Goal: Information Seeking & Learning: Learn about a topic

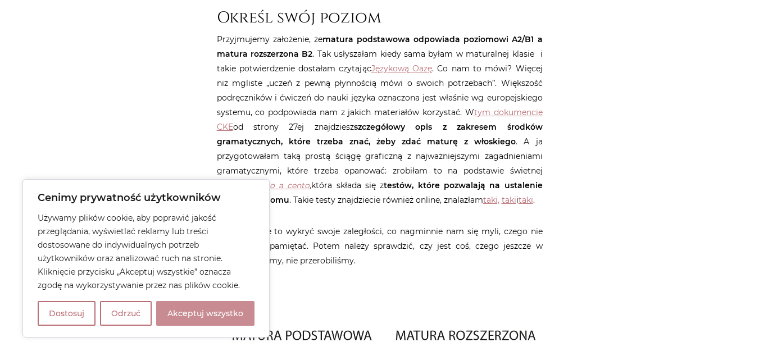
click at [181, 317] on button "Akceptuj wszystko" at bounding box center [205, 313] width 98 height 25
checkbox input "true"
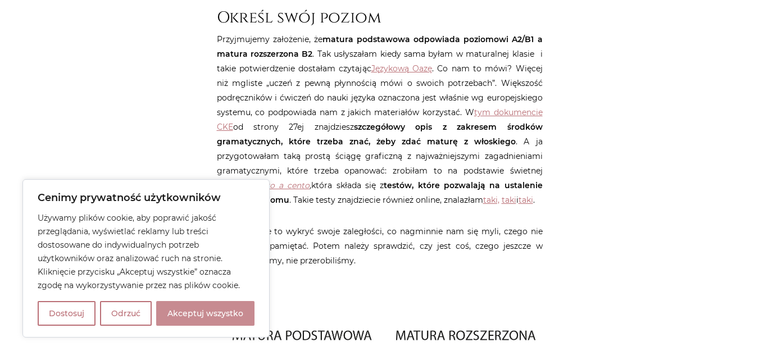
checkbox input "true"
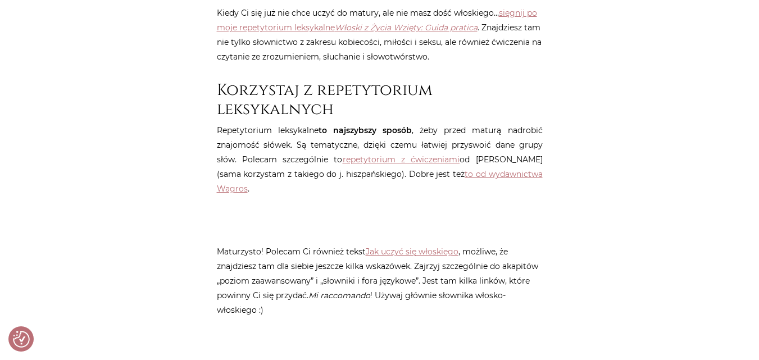
scroll to position [1966, 0]
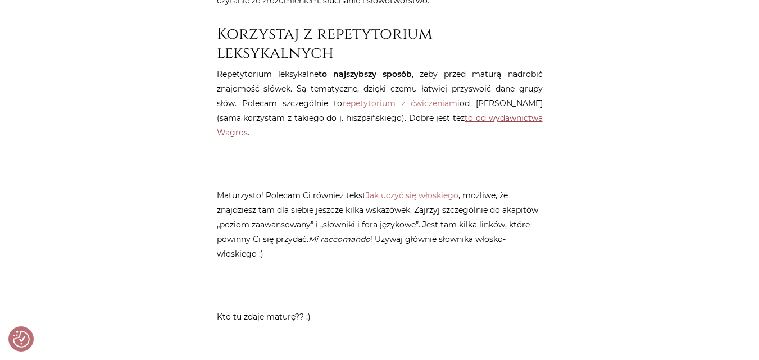
click at [476, 113] on link "to od wydawnictwa Wagros" at bounding box center [380, 125] width 326 height 25
